Goal: Information Seeking & Learning: Learn about a topic

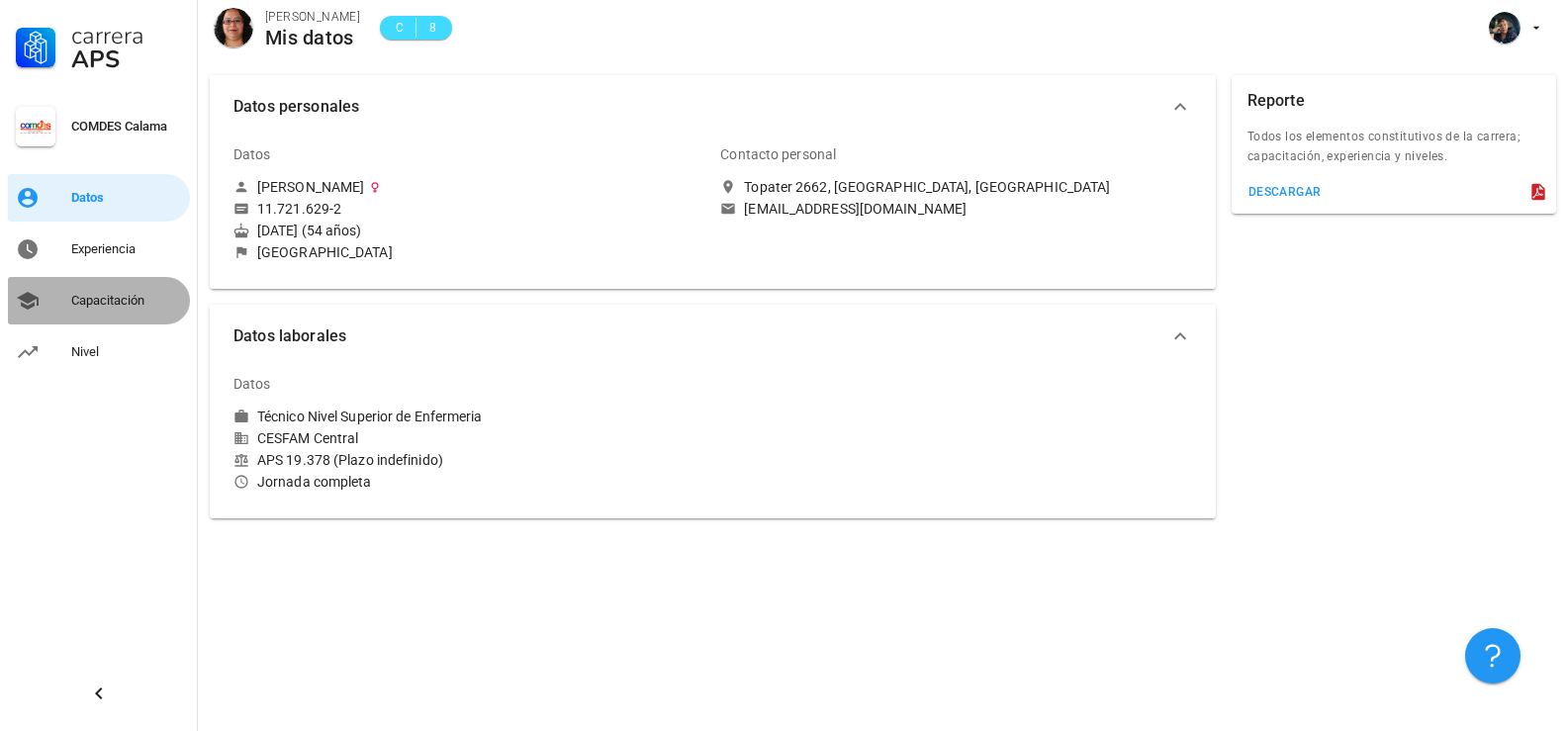
click at [78, 287] on div "Capacitación" at bounding box center [126, 301] width 111 height 32
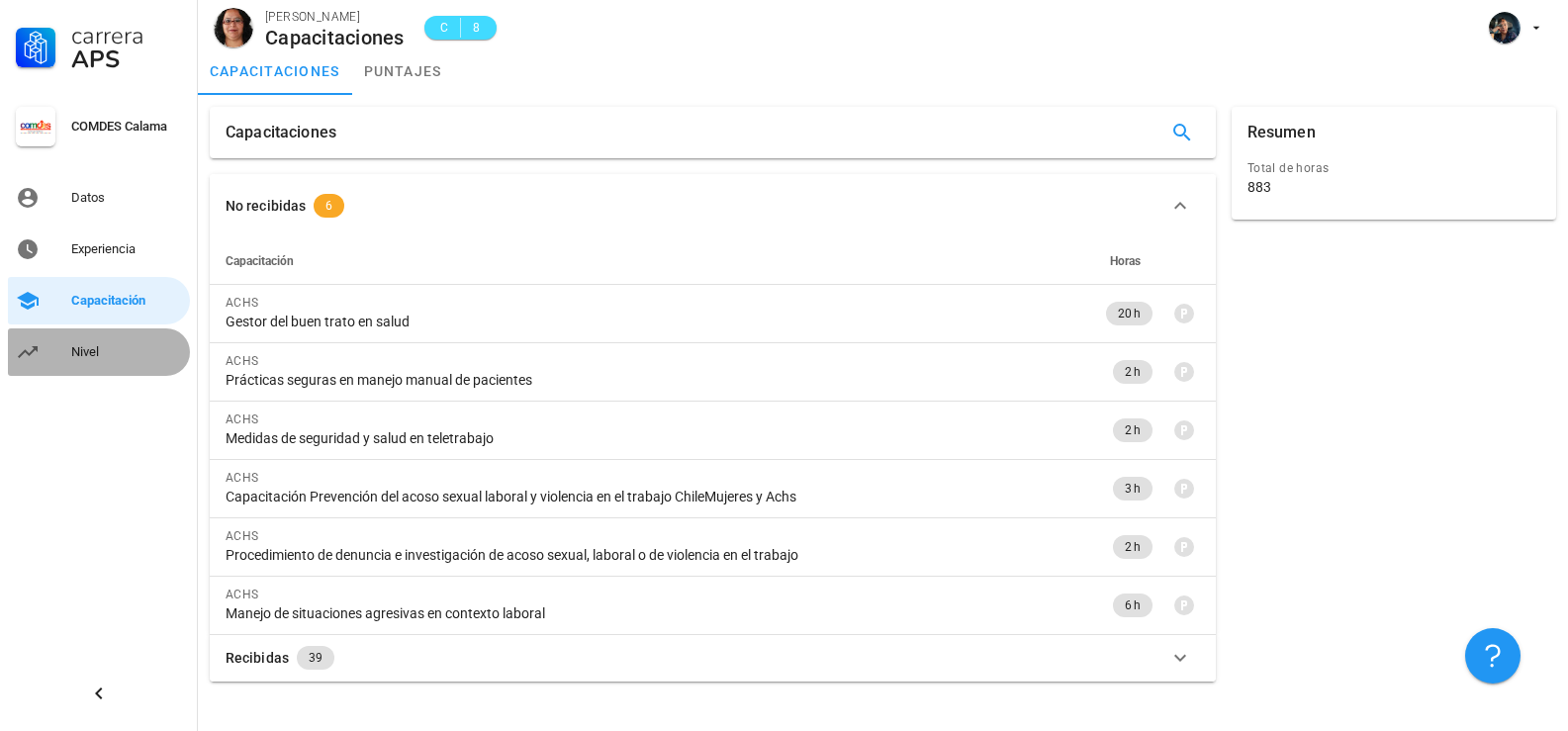
click at [99, 342] on div "Nivel" at bounding box center [126, 353] width 111 height 32
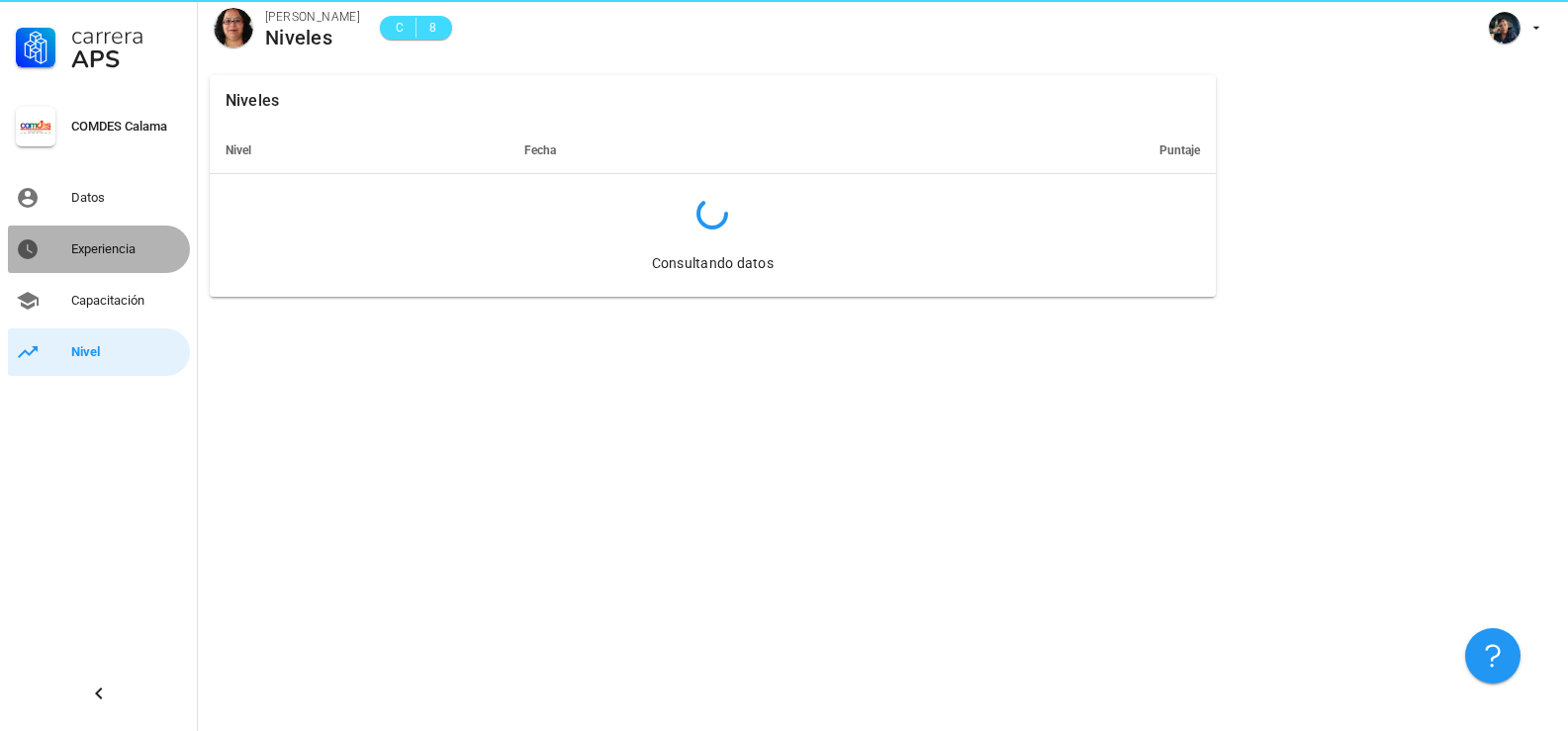
click at [105, 239] on div "Experiencia" at bounding box center [126, 250] width 111 height 32
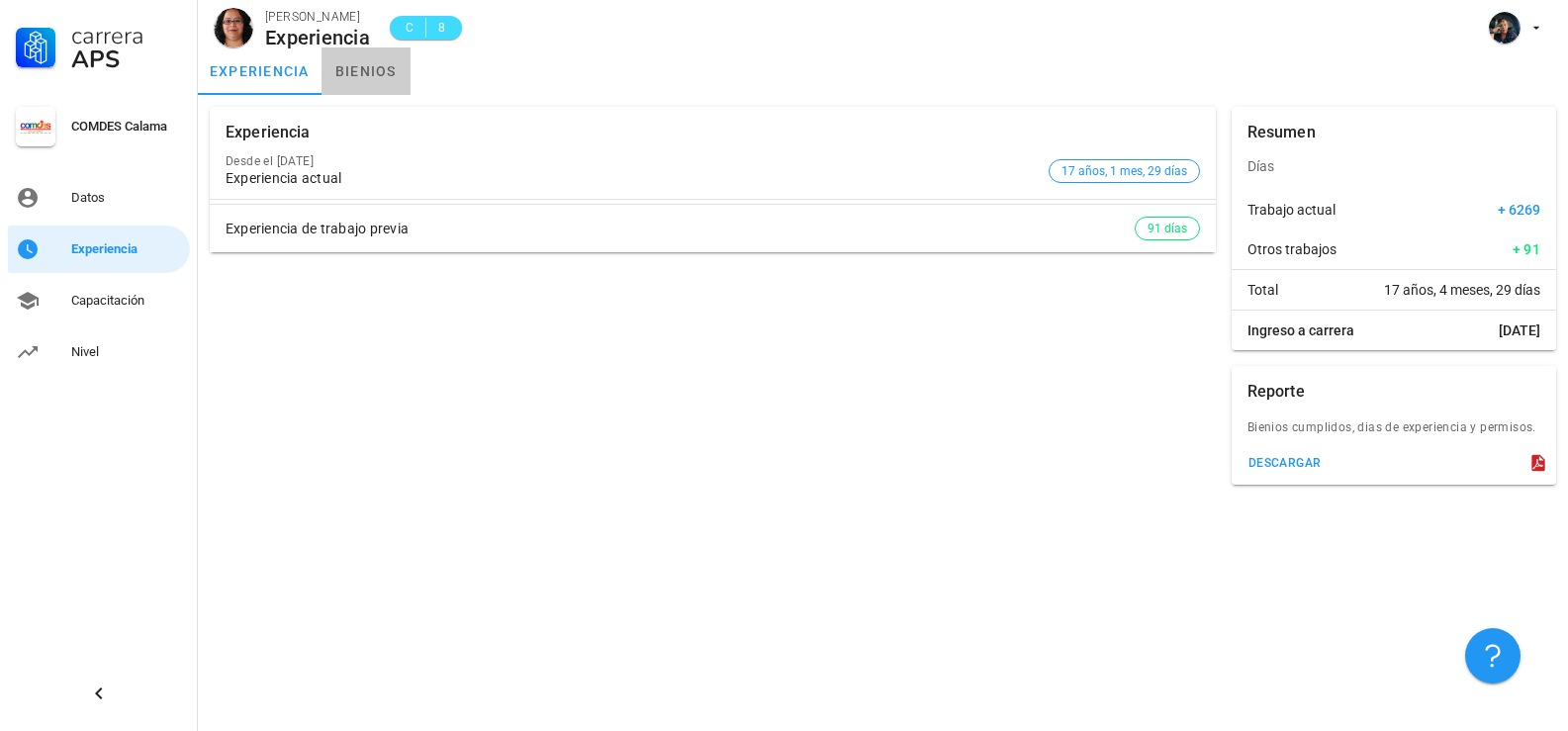
click at [347, 64] on link "bienios" at bounding box center [366, 72] width 89 height 48
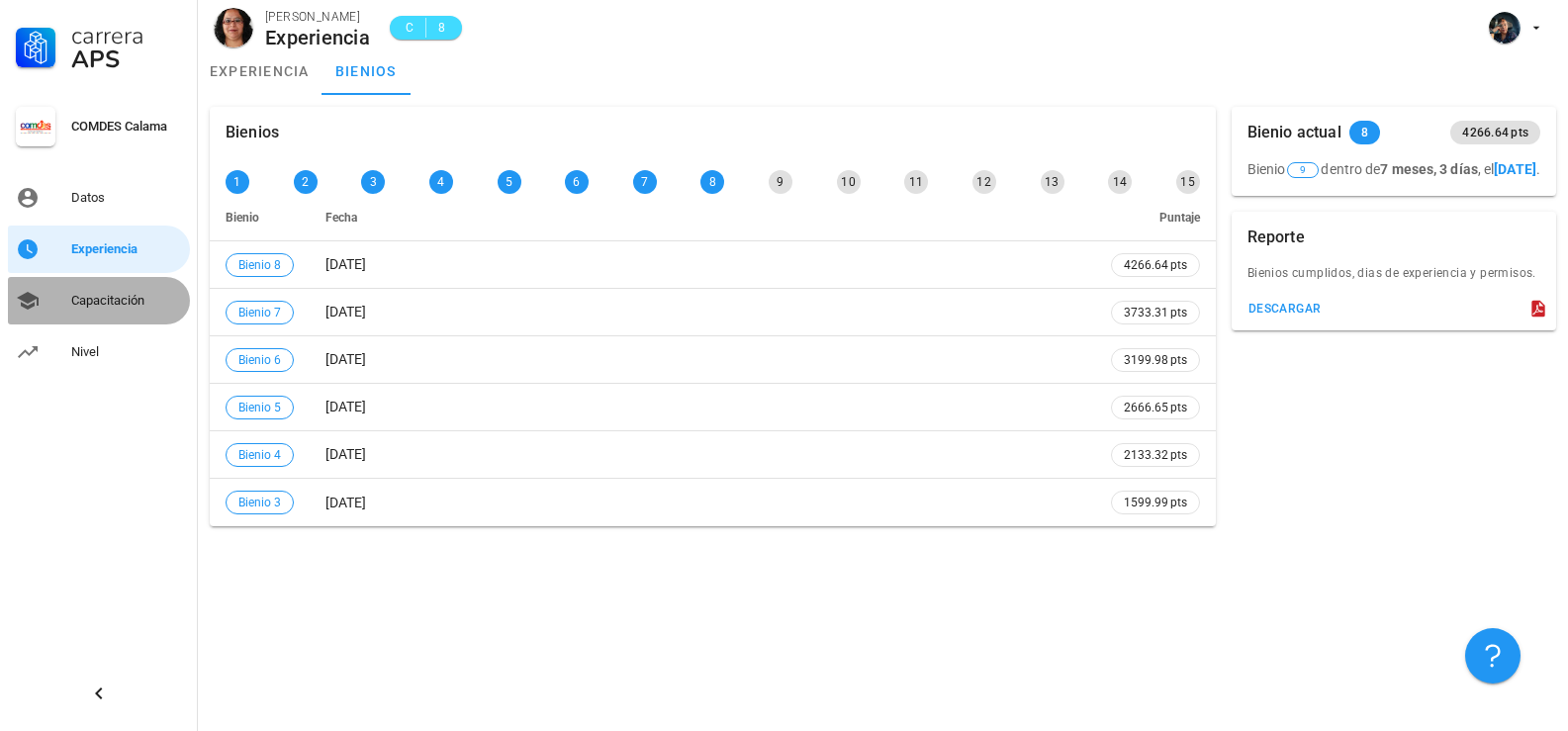
click at [115, 294] on div "Capacitación" at bounding box center [126, 301] width 111 height 16
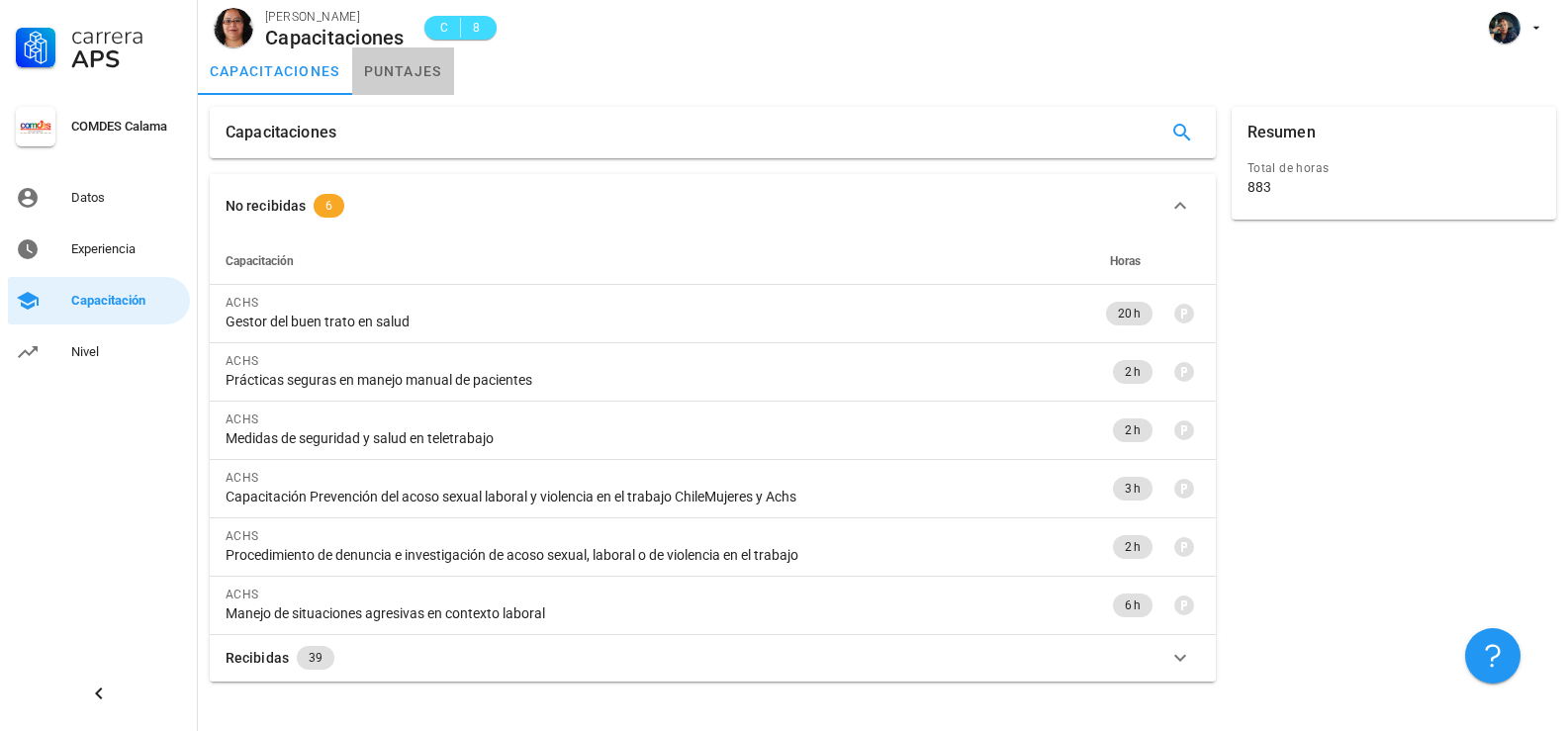
click at [418, 68] on link "puntajes" at bounding box center [403, 72] width 102 height 48
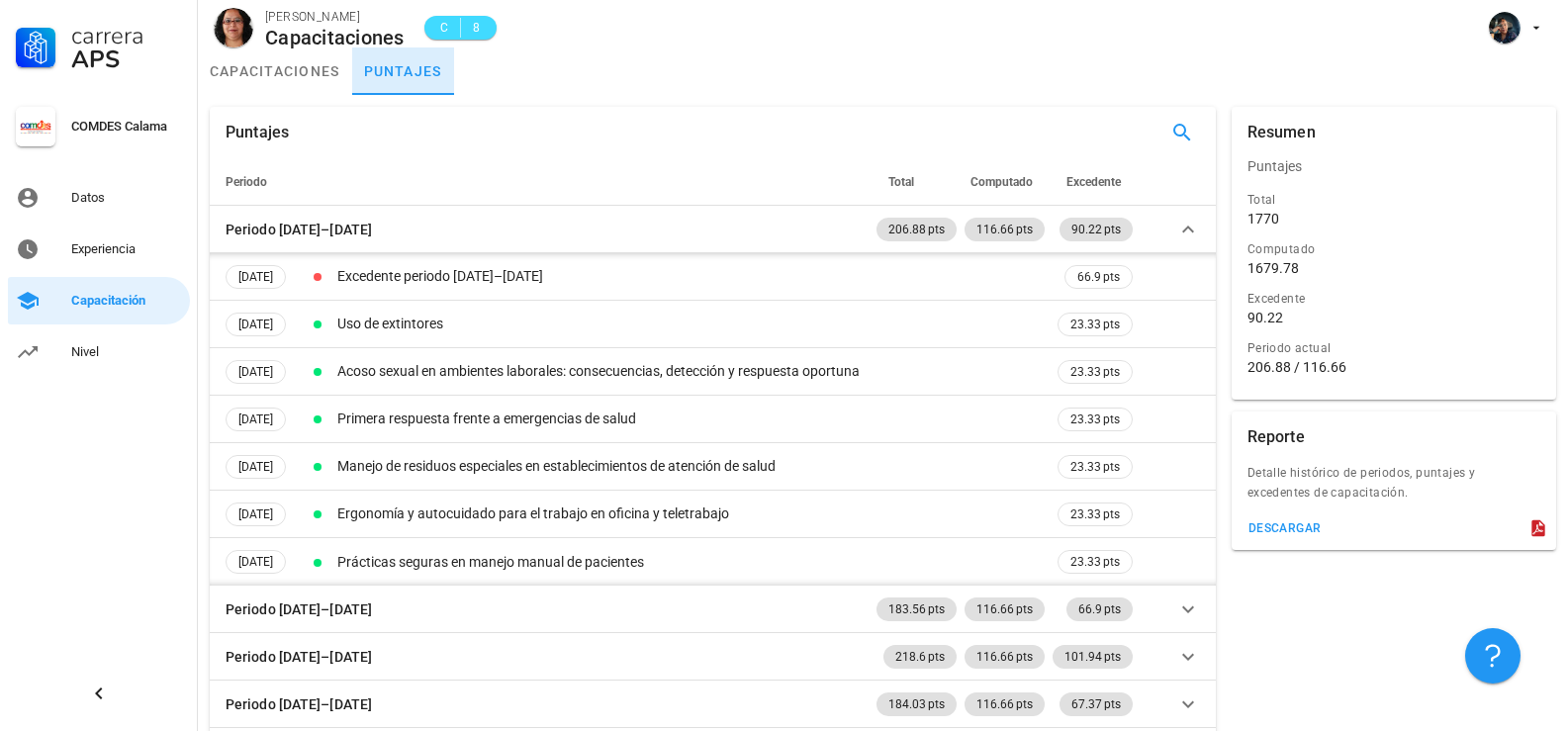
click at [418, 68] on link "puntajes" at bounding box center [403, 72] width 102 height 48
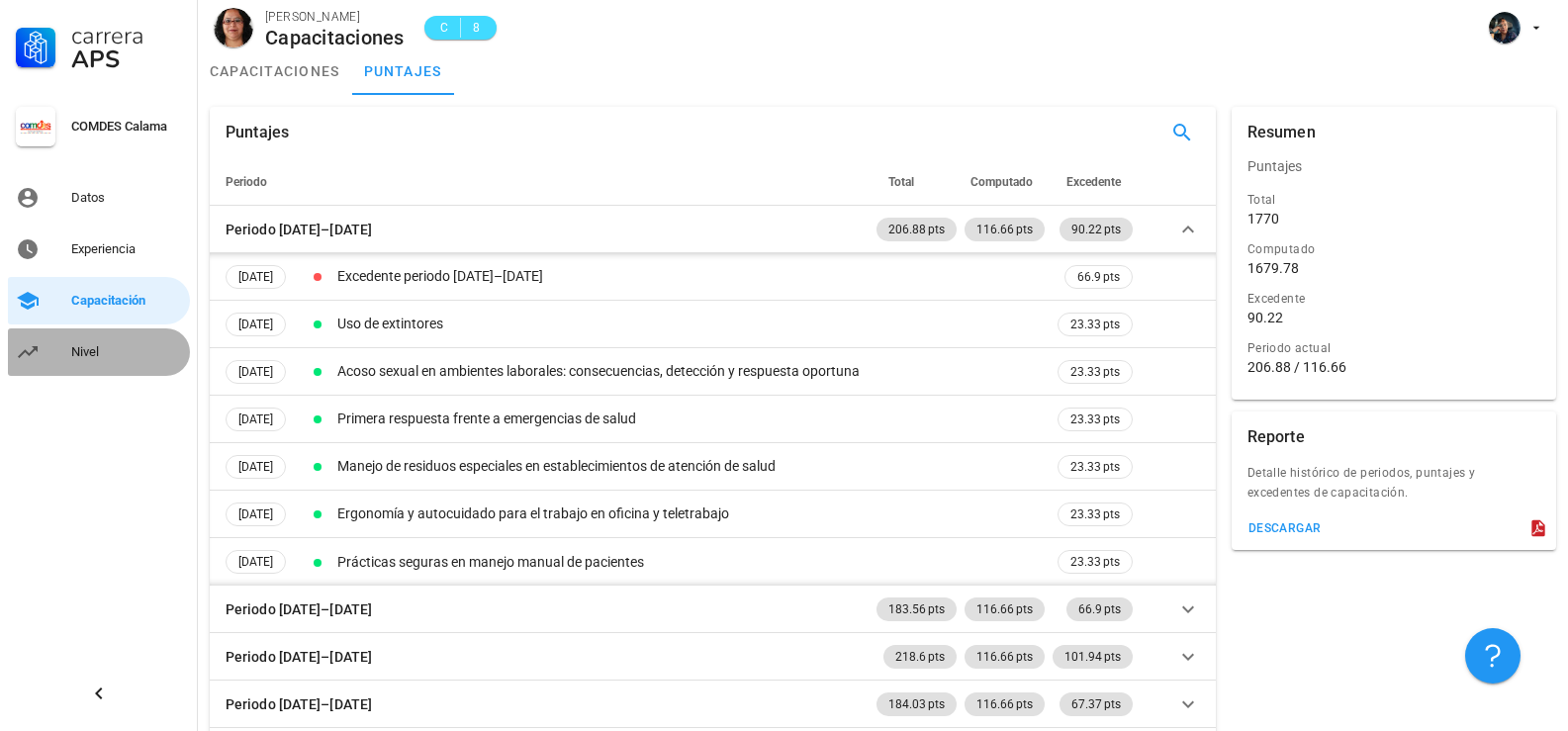
click at [87, 347] on div "Nivel" at bounding box center [126, 353] width 111 height 16
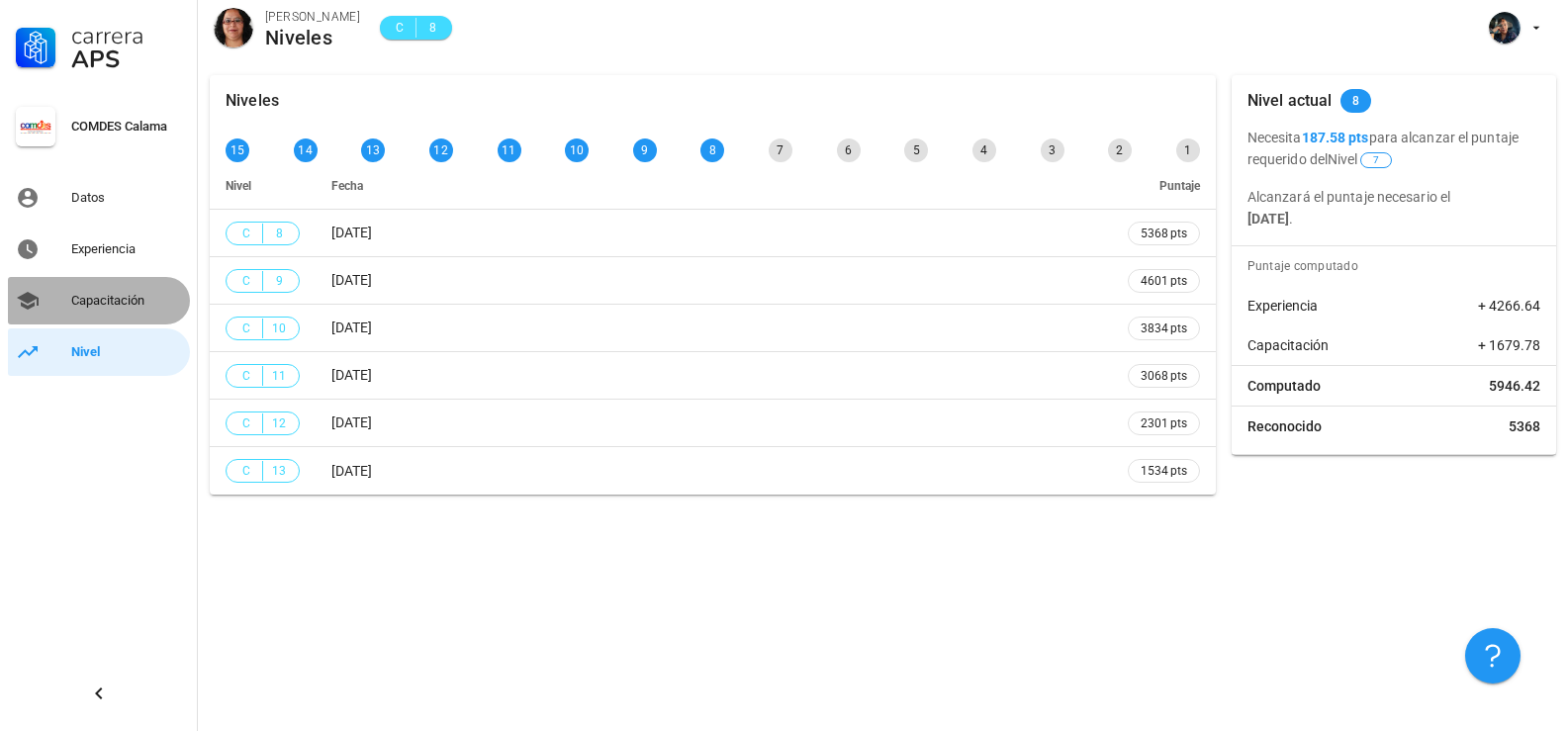
click at [100, 298] on div "Capacitación" at bounding box center [126, 301] width 111 height 16
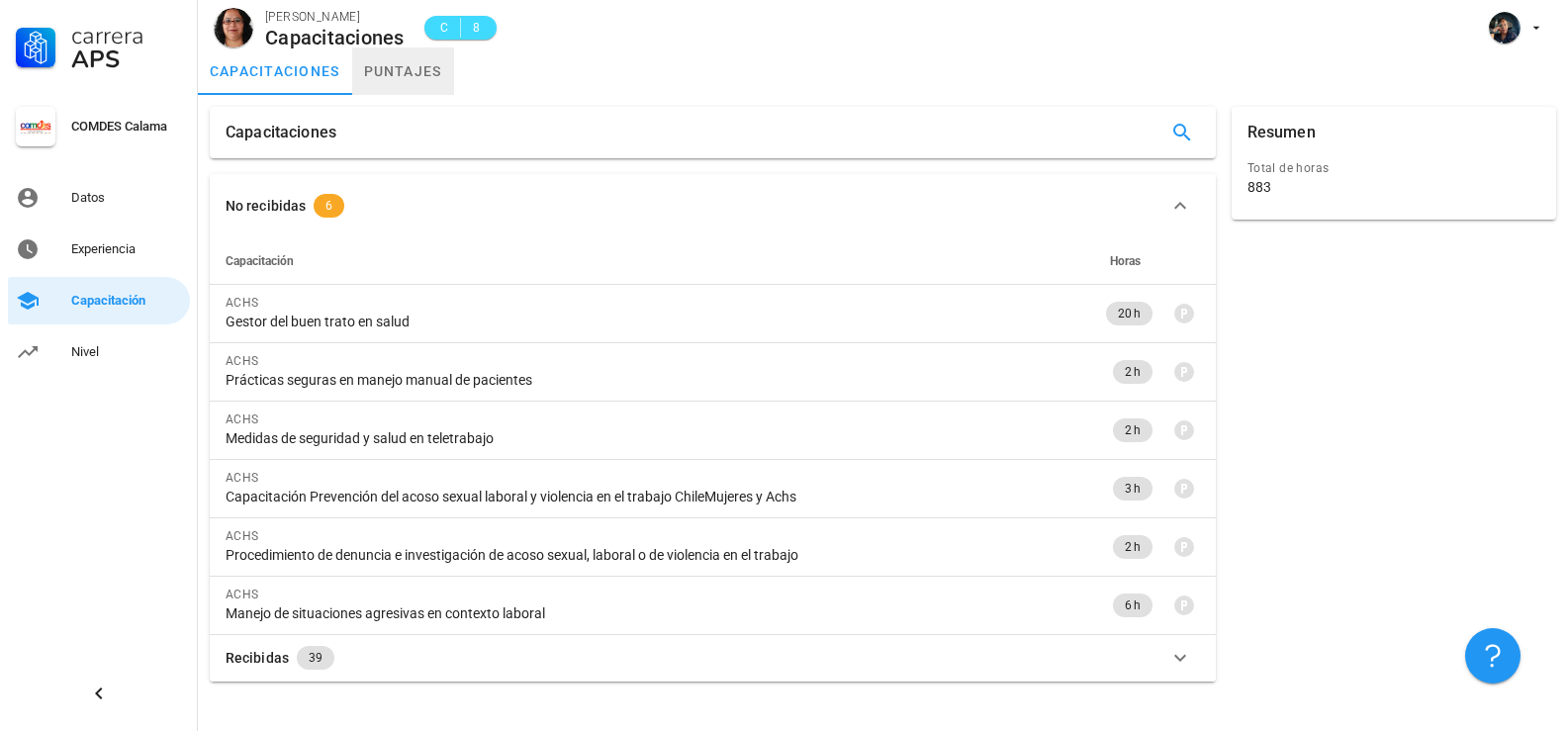
click at [421, 77] on link "puntajes" at bounding box center [403, 72] width 102 height 48
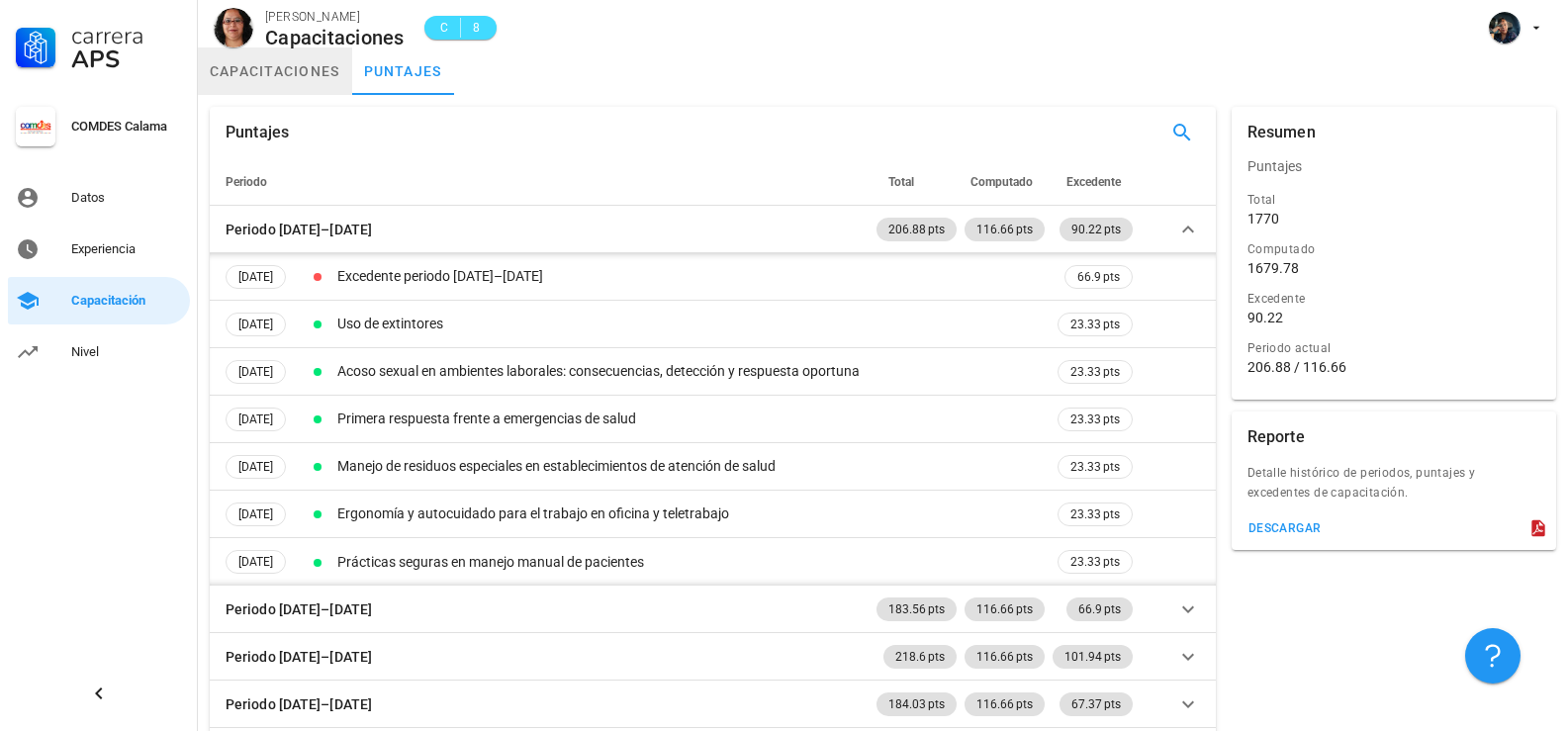
click at [280, 78] on link "capacitaciones" at bounding box center [275, 72] width 155 height 48
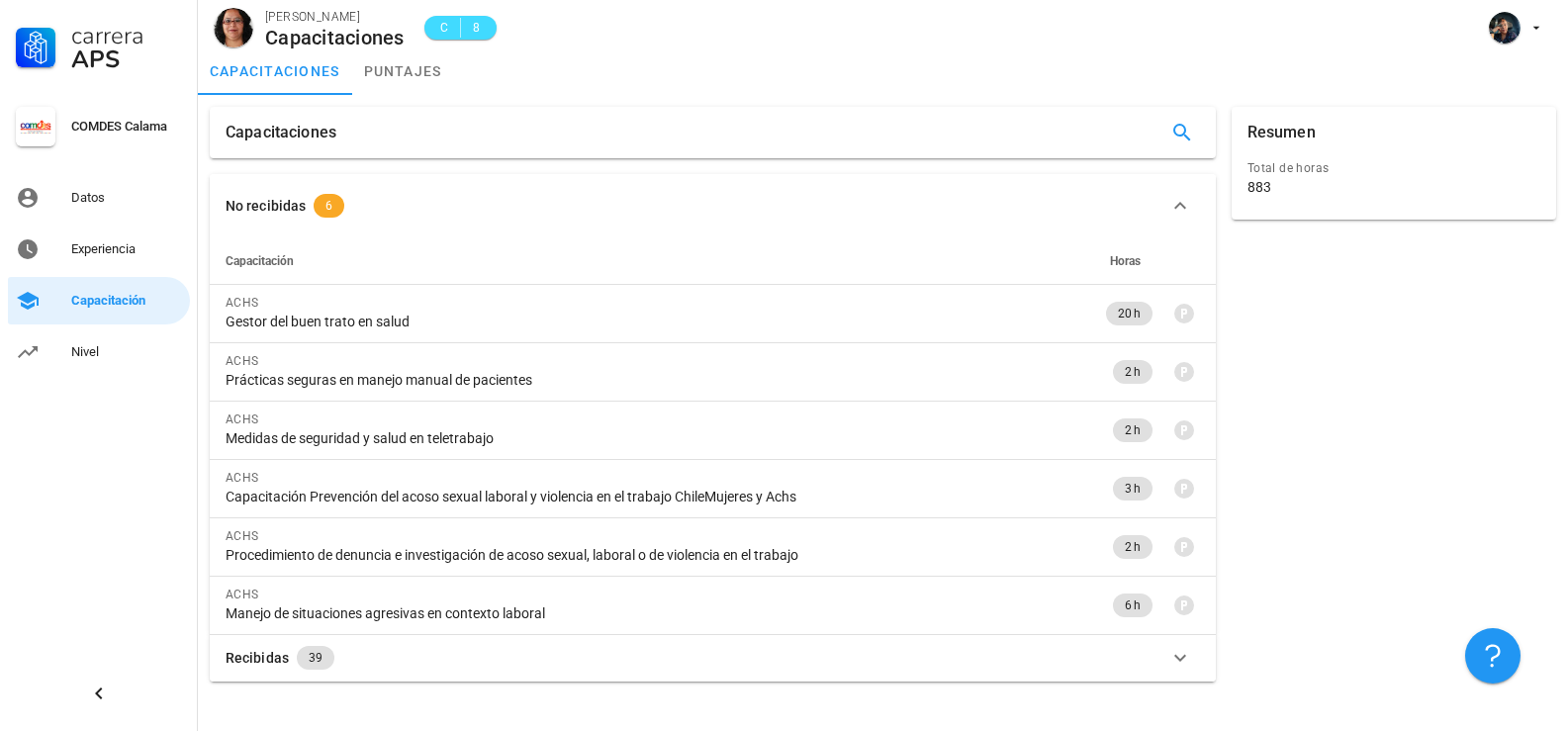
click at [1181, 657] on icon "button" at bounding box center [1180, 658] width 24 height 24
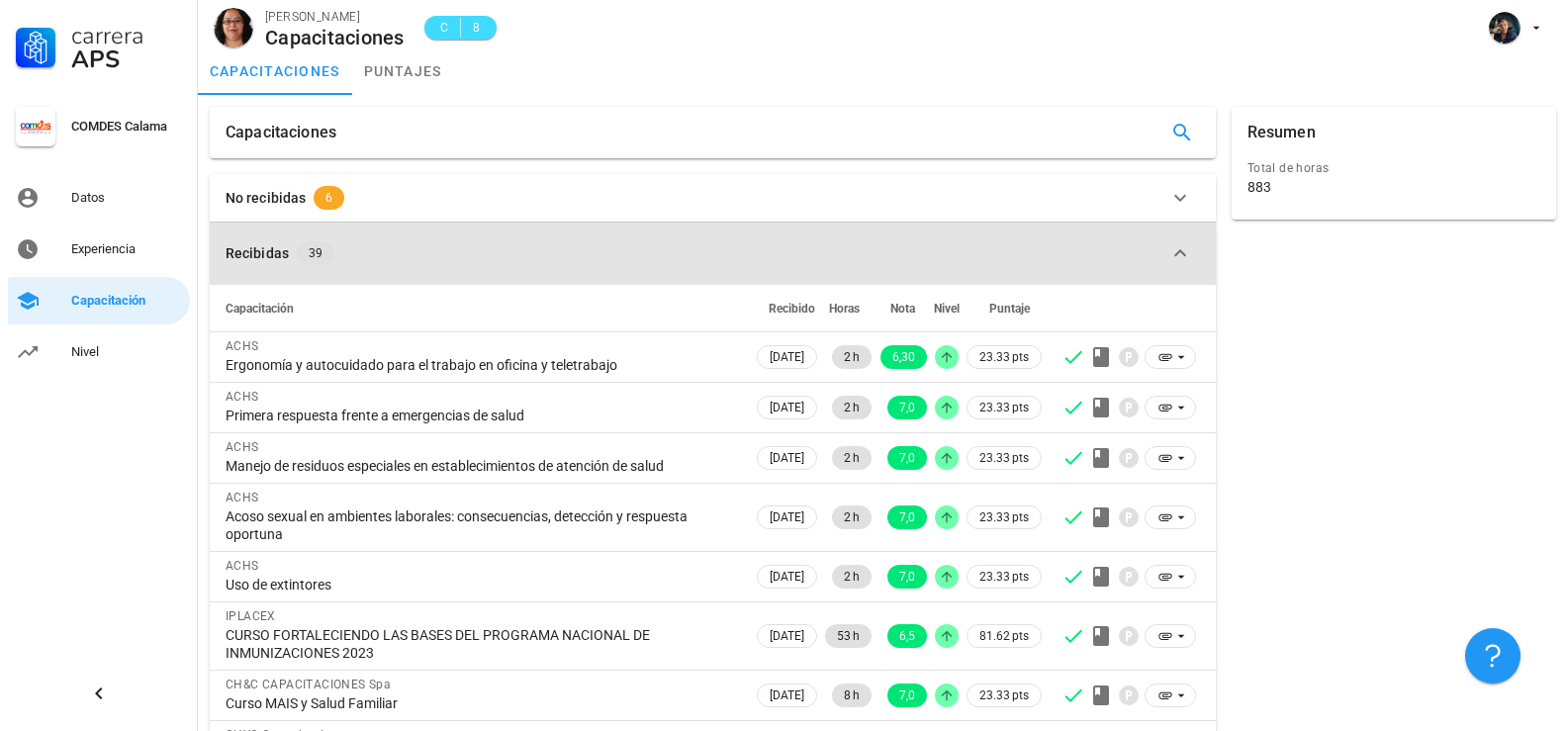
click at [1178, 255] on icon "button" at bounding box center [1180, 254] width 24 height 24
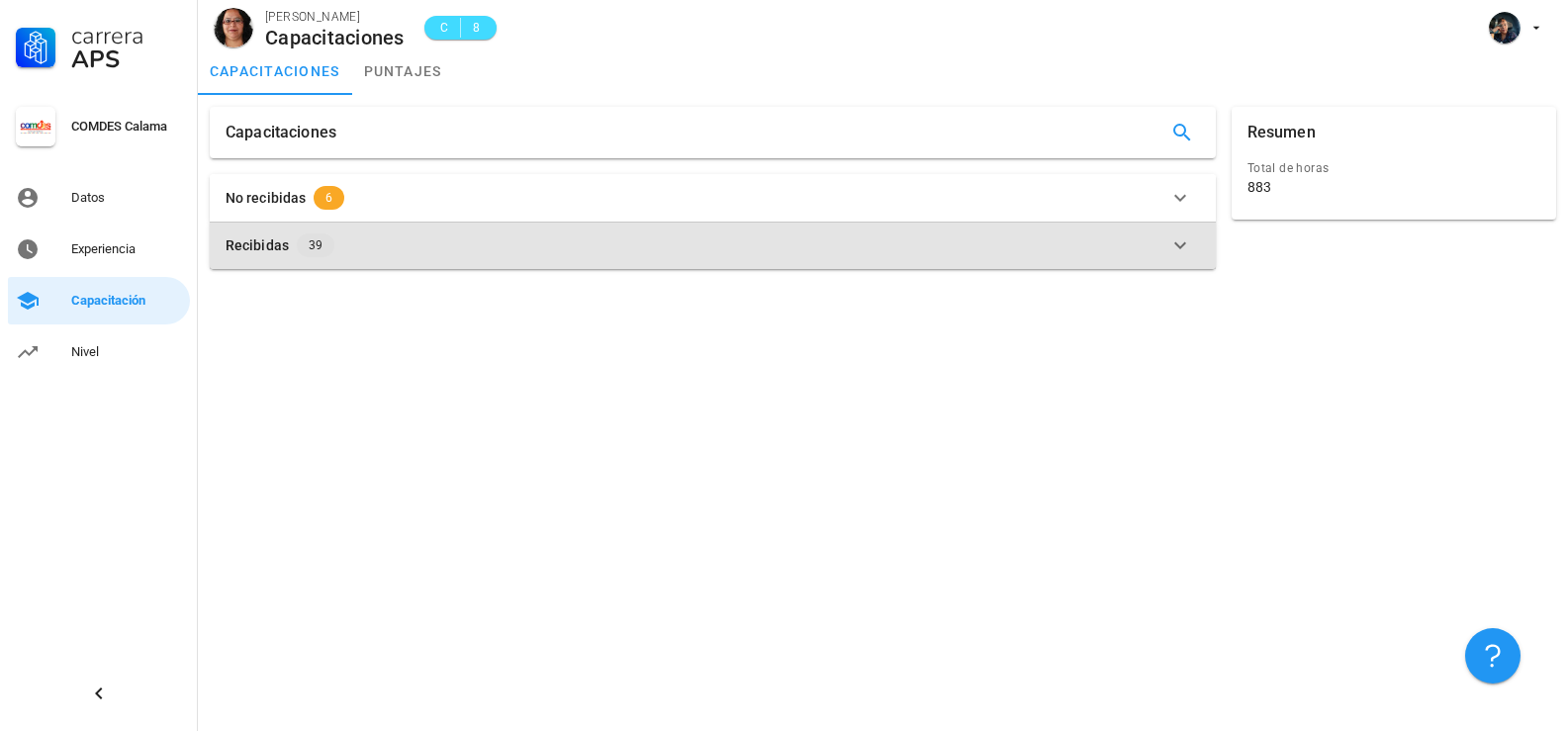
click at [1178, 255] on icon "button" at bounding box center [1180, 246] width 24 height 24
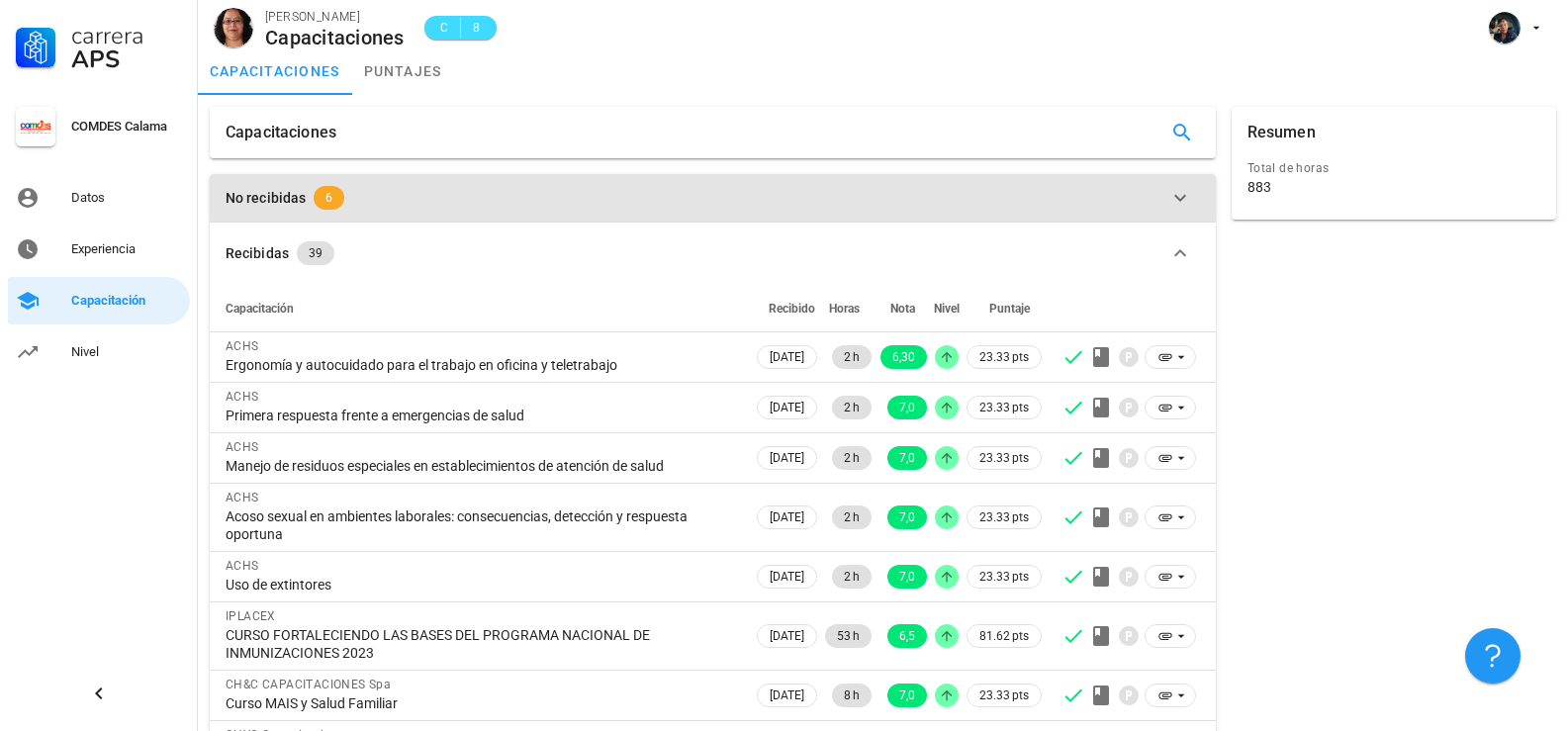
click at [1172, 209] on icon "button" at bounding box center [1180, 198] width 24 height 24
